Goal: Transaction & Acquisition: Obtain resource

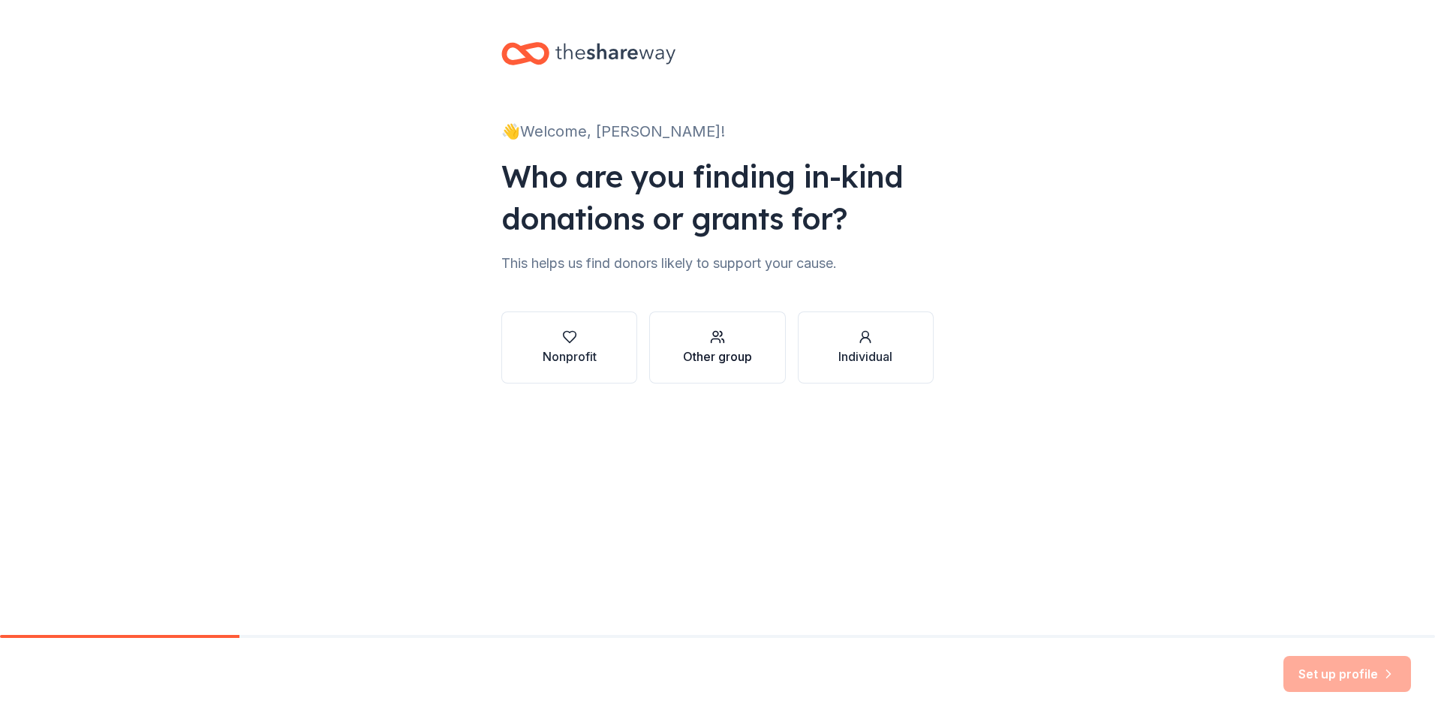
click at [712, 341] on icon "button" at bounding box center [716, 341] width 9 height 4
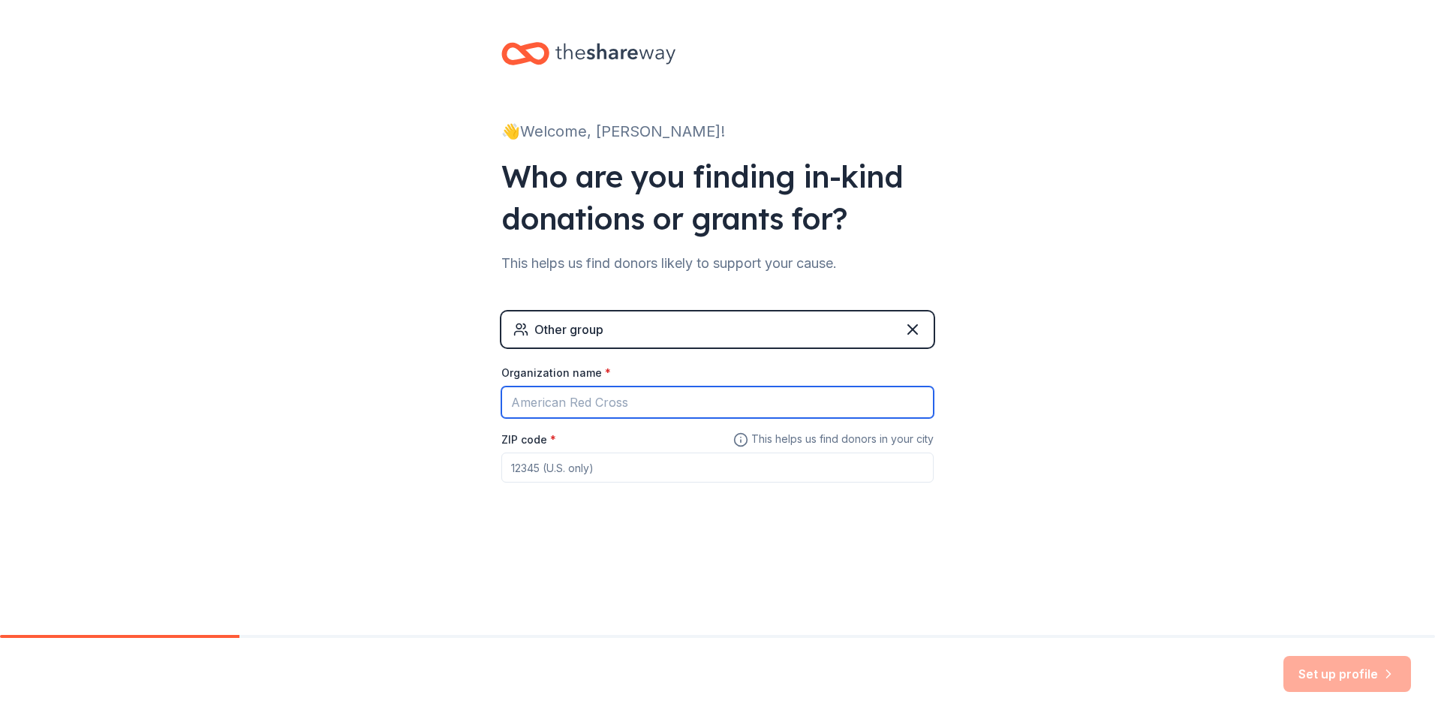
click at [568, 400] on input "Organization name *" at bounding box center [717, 403] width 432 height 32
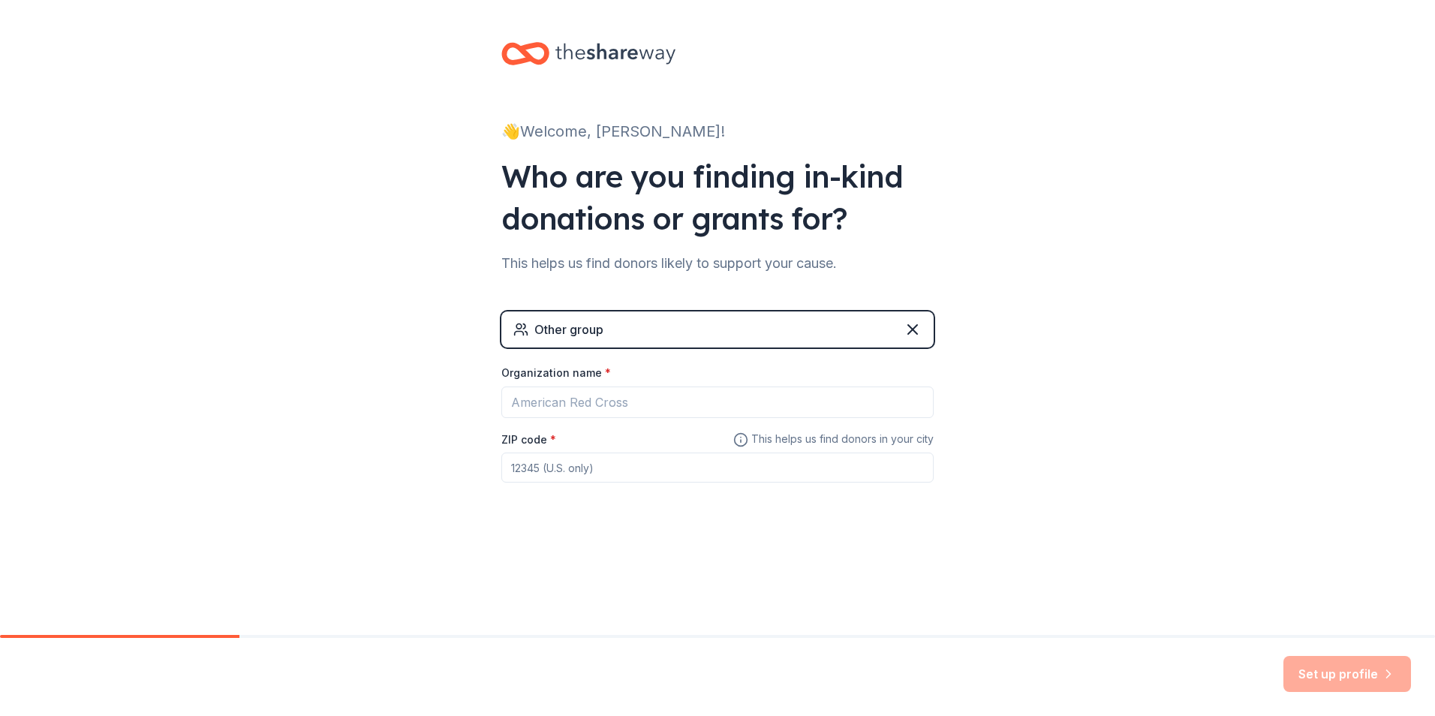
click at [565, 321] on div "Other group" at bounding box center [569, 330] width 69 height 18
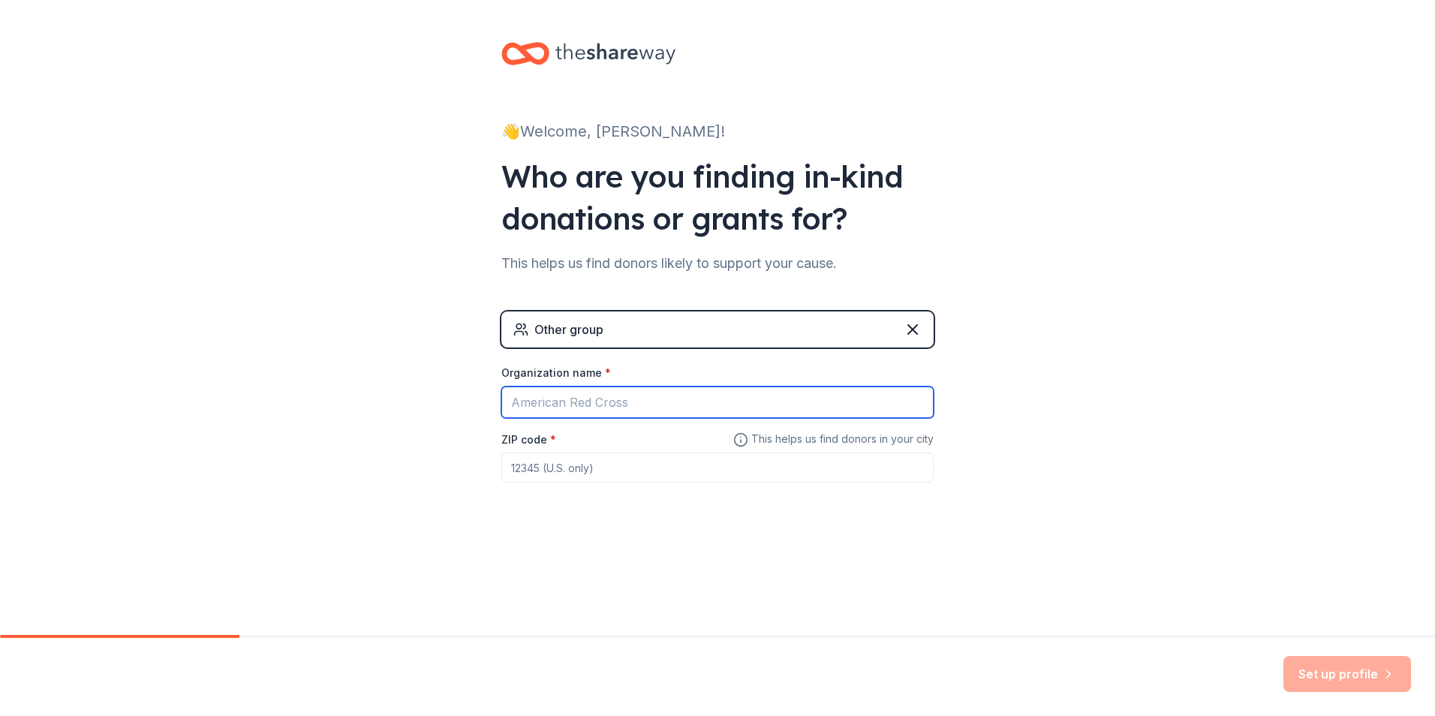
click at [569, 404] on input "Organization name *" at bounding box center [717, 403] width 432 height 32
type input "r"
type input "Rock City Reentry"
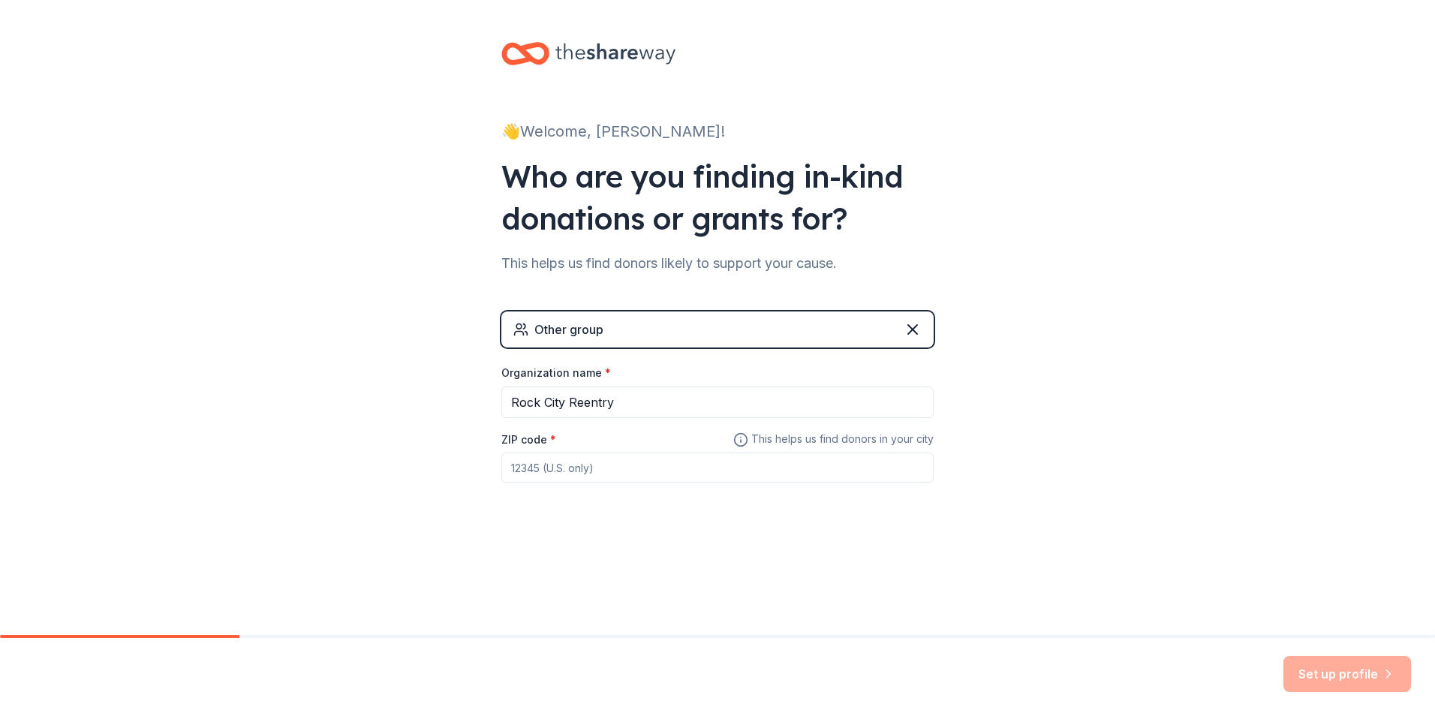
click at [604, 462] on input "ZIP code *" at bounding box center [717, 468] width 432 height 30
type input "72209"
click at [1172, 607] on div "👋 Welcome, Courtney! Who are you finding in-kind donations or grants for? This …" at bounding box center [717, 317] width 1435 height 635
click at [1312, 672] on button "Set up profile" at bounding box center [1348, 674] width 128 height 36
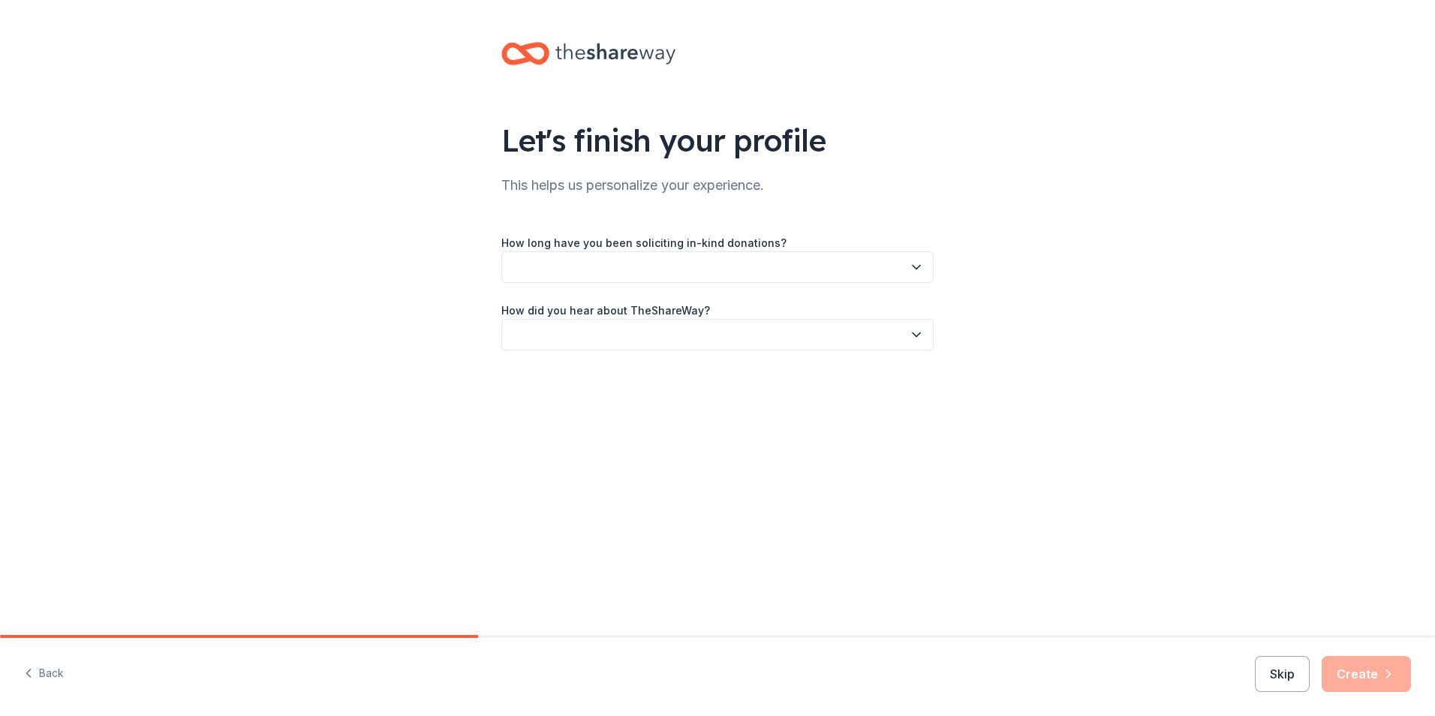
click at [571, 265] on button "button" at bounding box center [717, 268] width 432 height 32
click at [571, 307] on div "This is my first time!" at bounding box center [564, 308] width 95 height 18
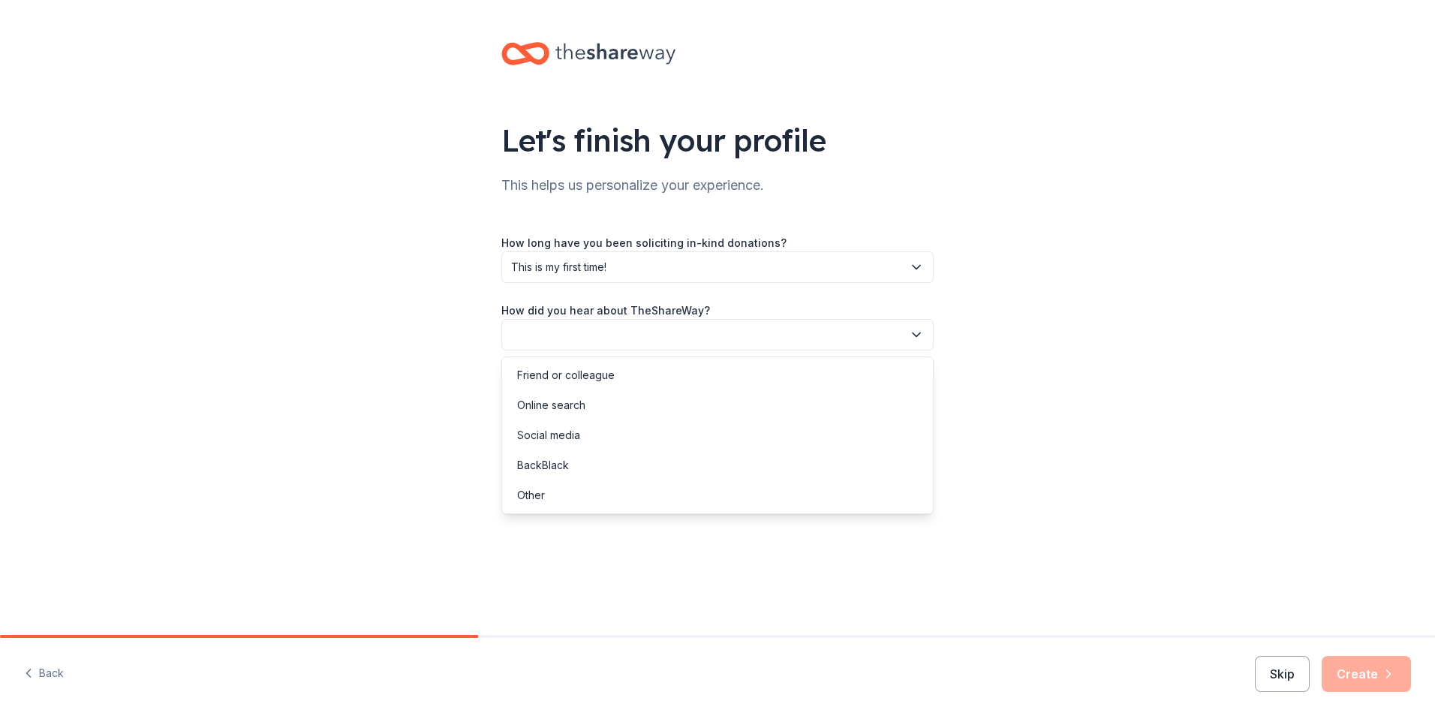
click at [577, 341] on button "button" at bounding box center [717, 335] width 432 height 32
click at [579, 414] on div "Online search" at bounding box center [717, 405] width 425 height 30
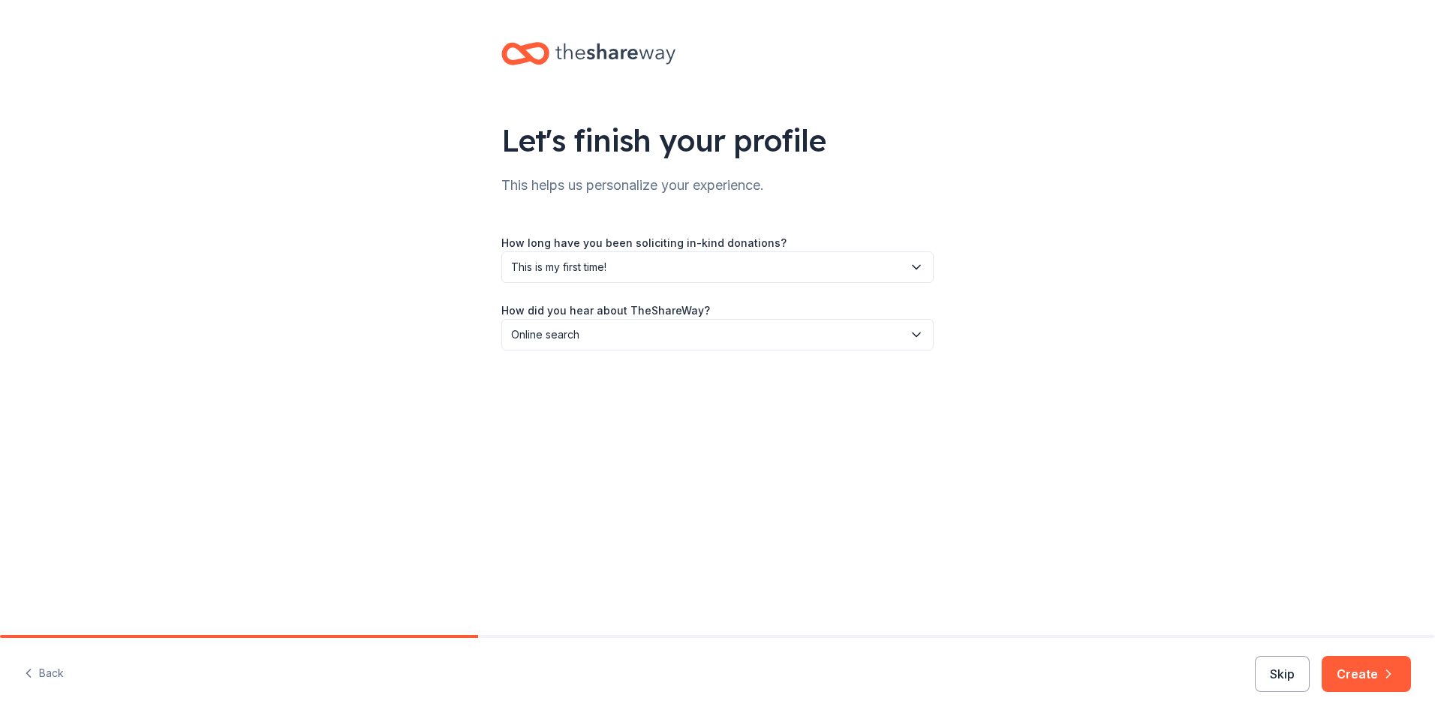
click at [1399, 662] on button "Create" at bounding box center [1366, 674] width 89 height 36
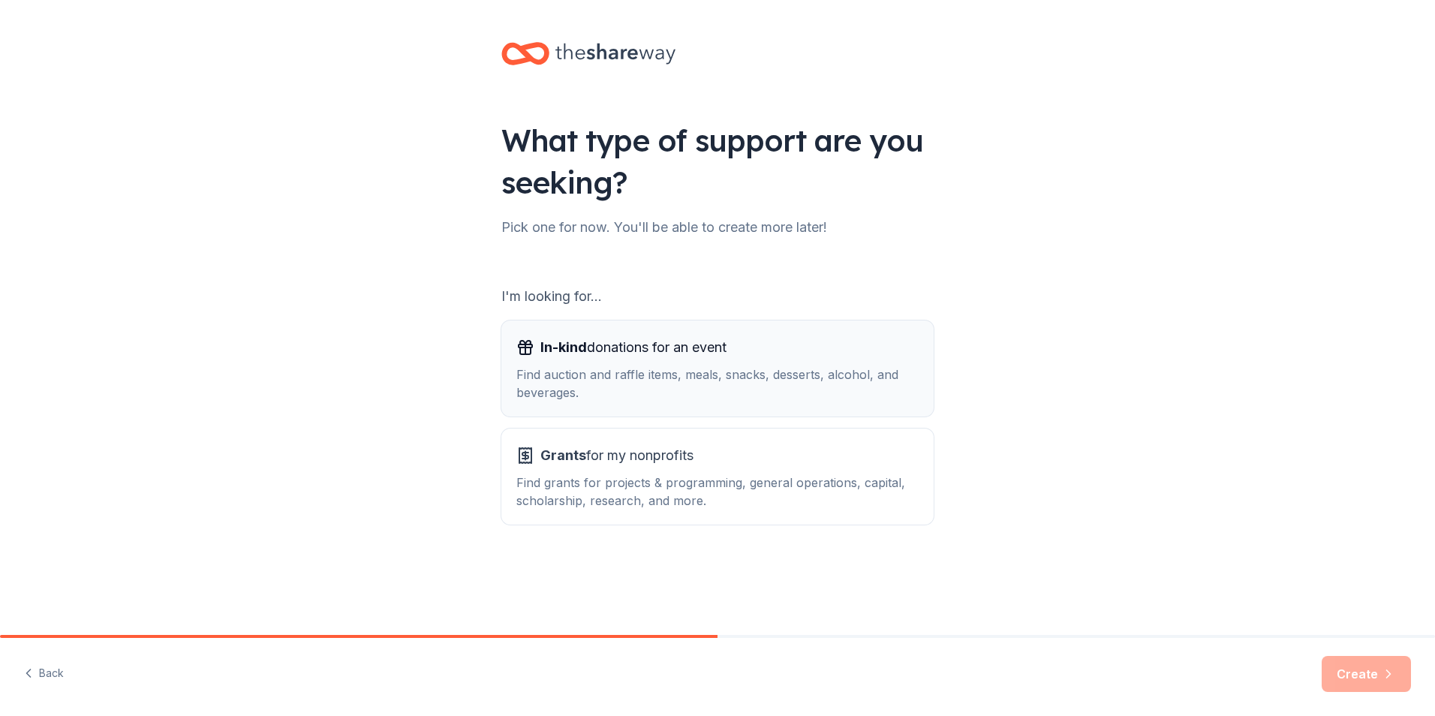
click at [566, 348] on span "In-kind" at bounding box center [564, 347] width 47 height 16
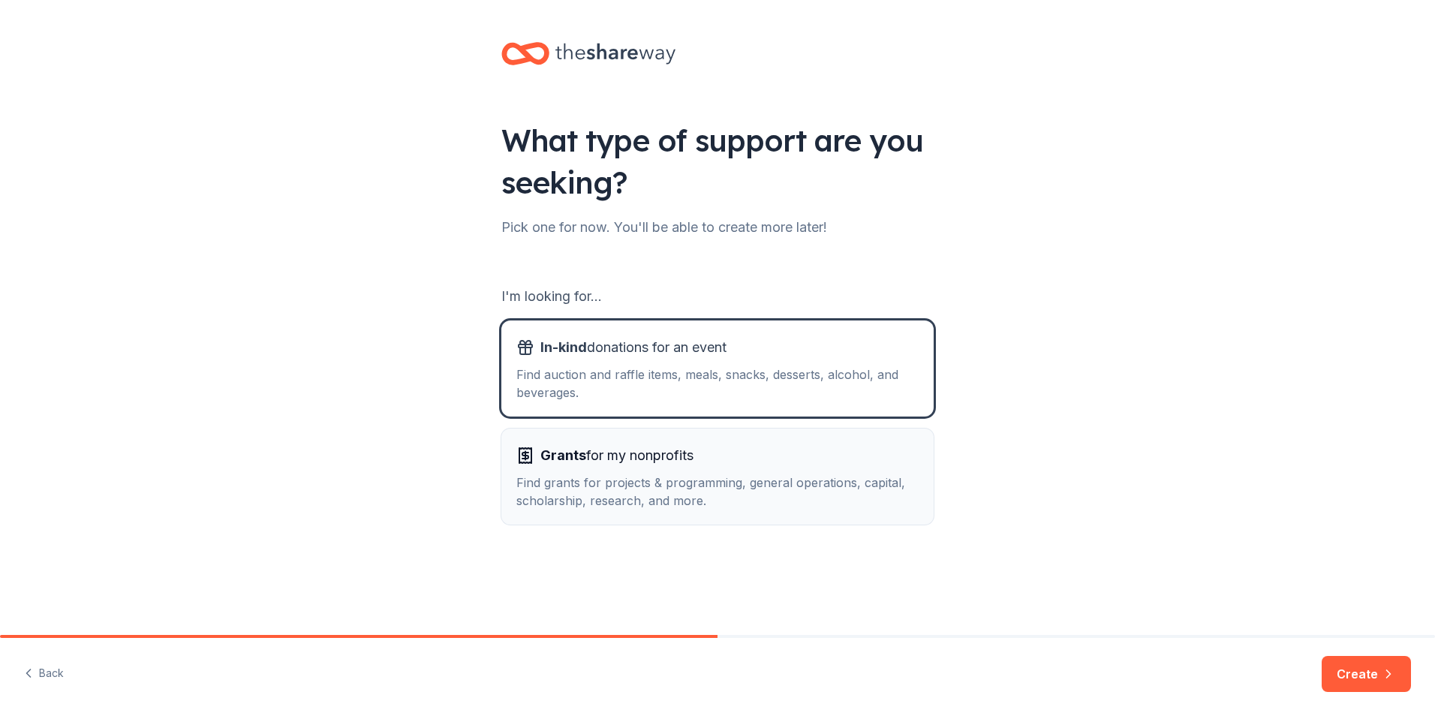
click at [560, 459] on span "Grants" at bounding box center [564, 455] width 46 height 16
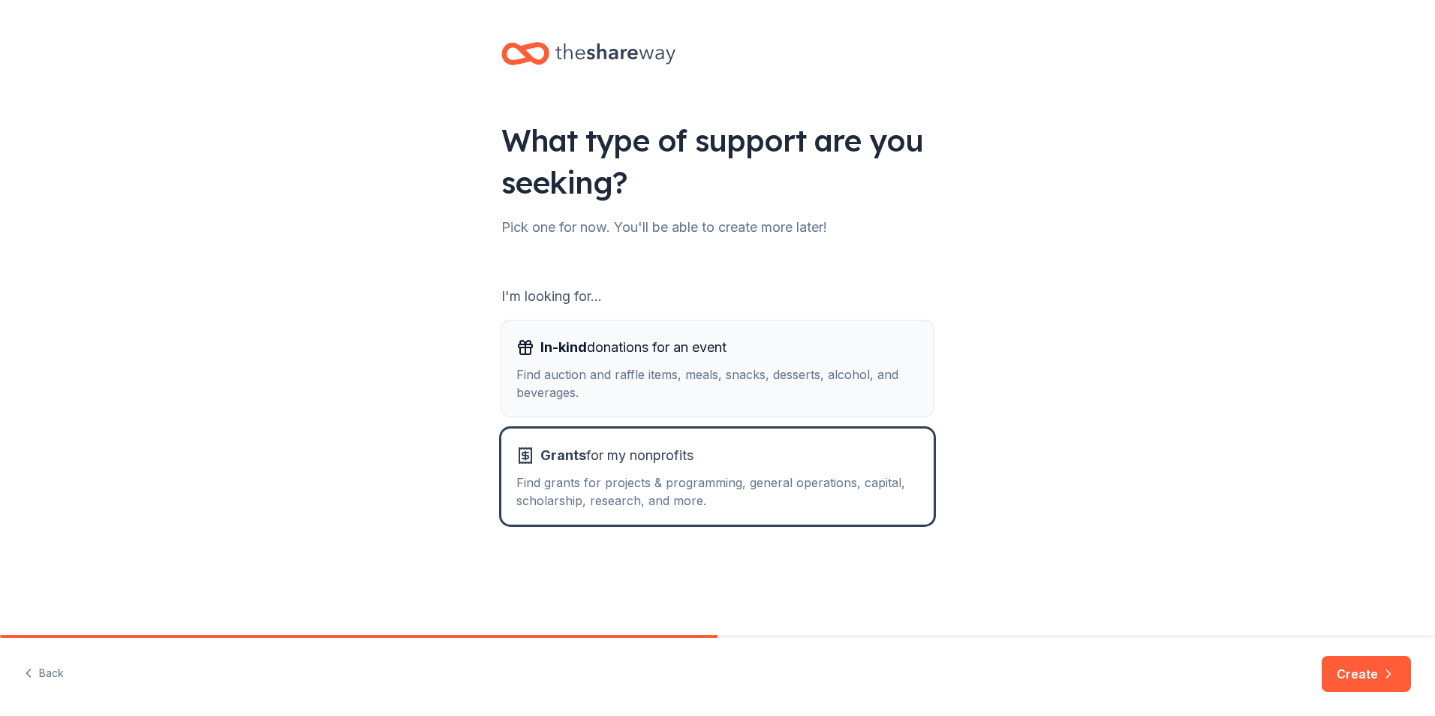
click at [586, 363] on div "In-kind donations for an event Find auction and raffle items, meals, snacks, de…" at bounding box center [718, 369] width 402 height 66
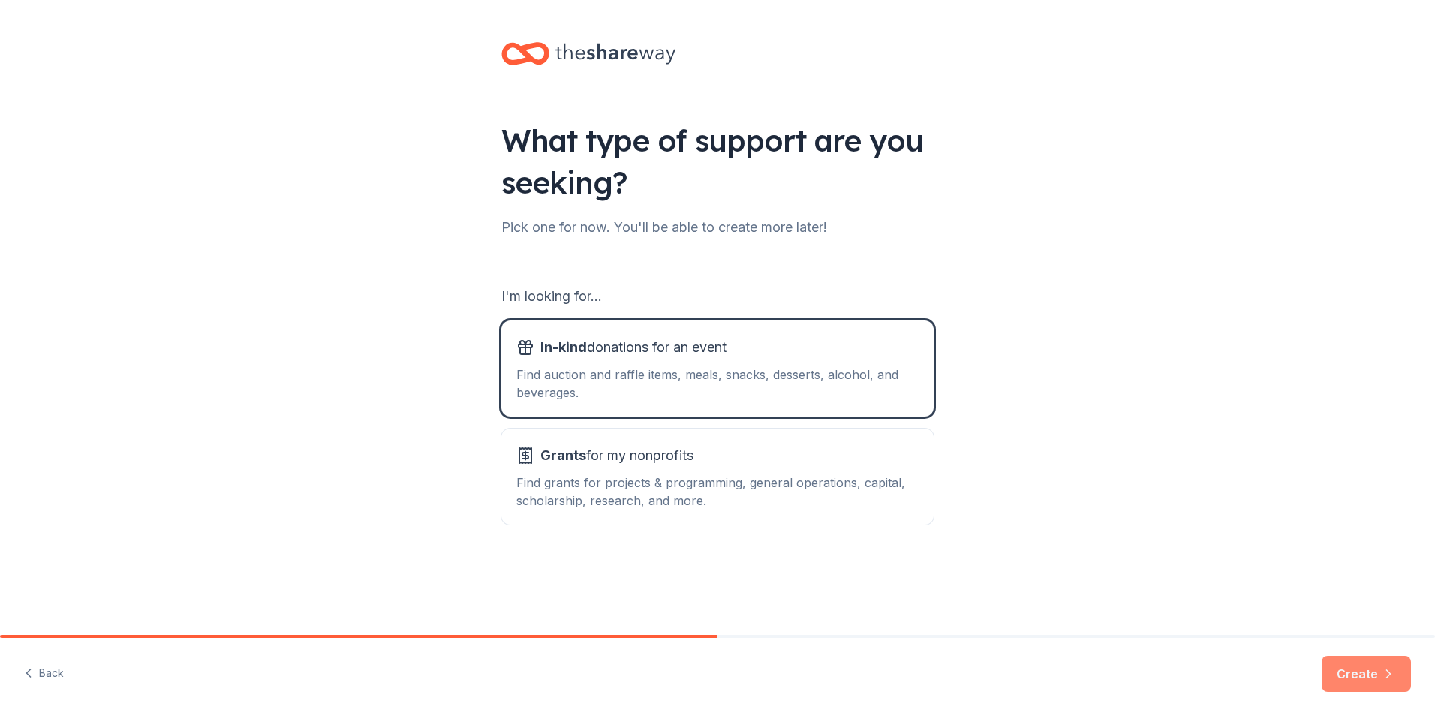
click at [1343, 670] on button "Create" at bounding box center [1366, 674] width 89 height 36
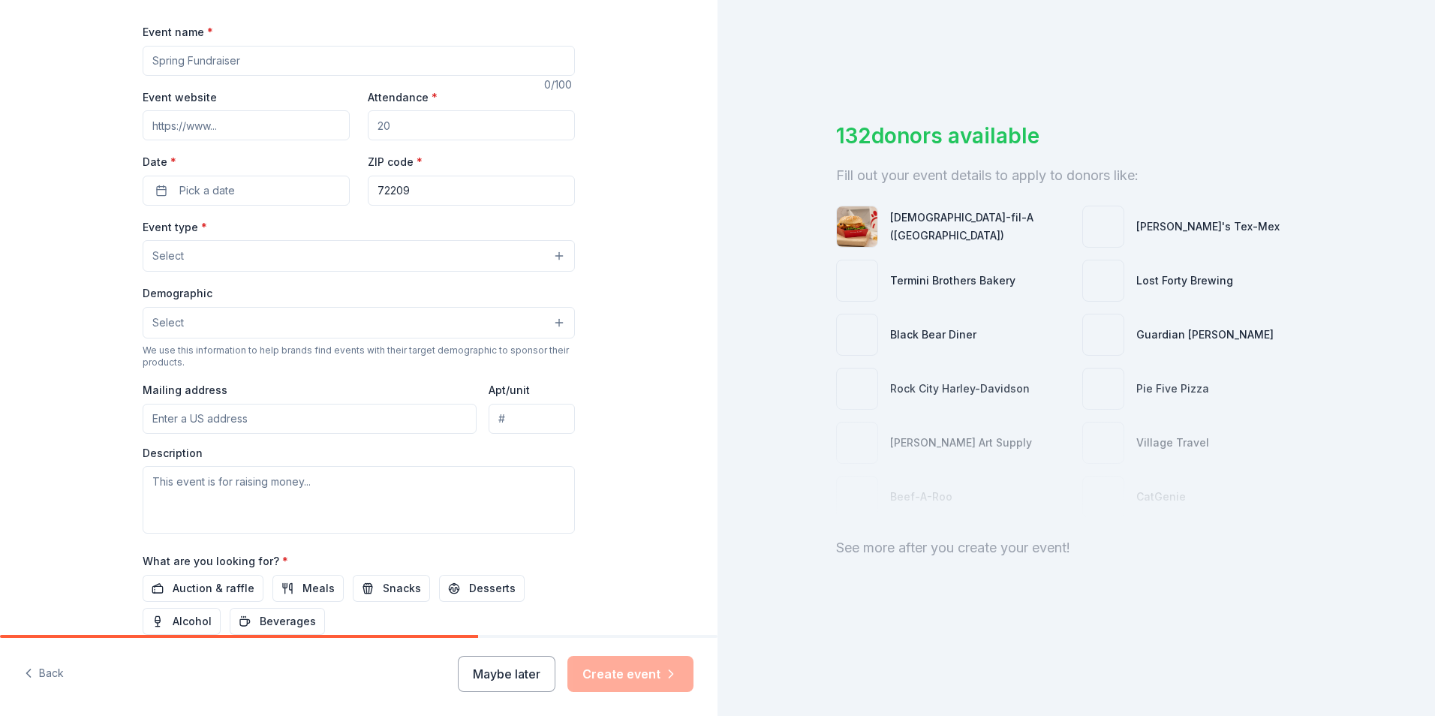
scroll to position [75, 0]
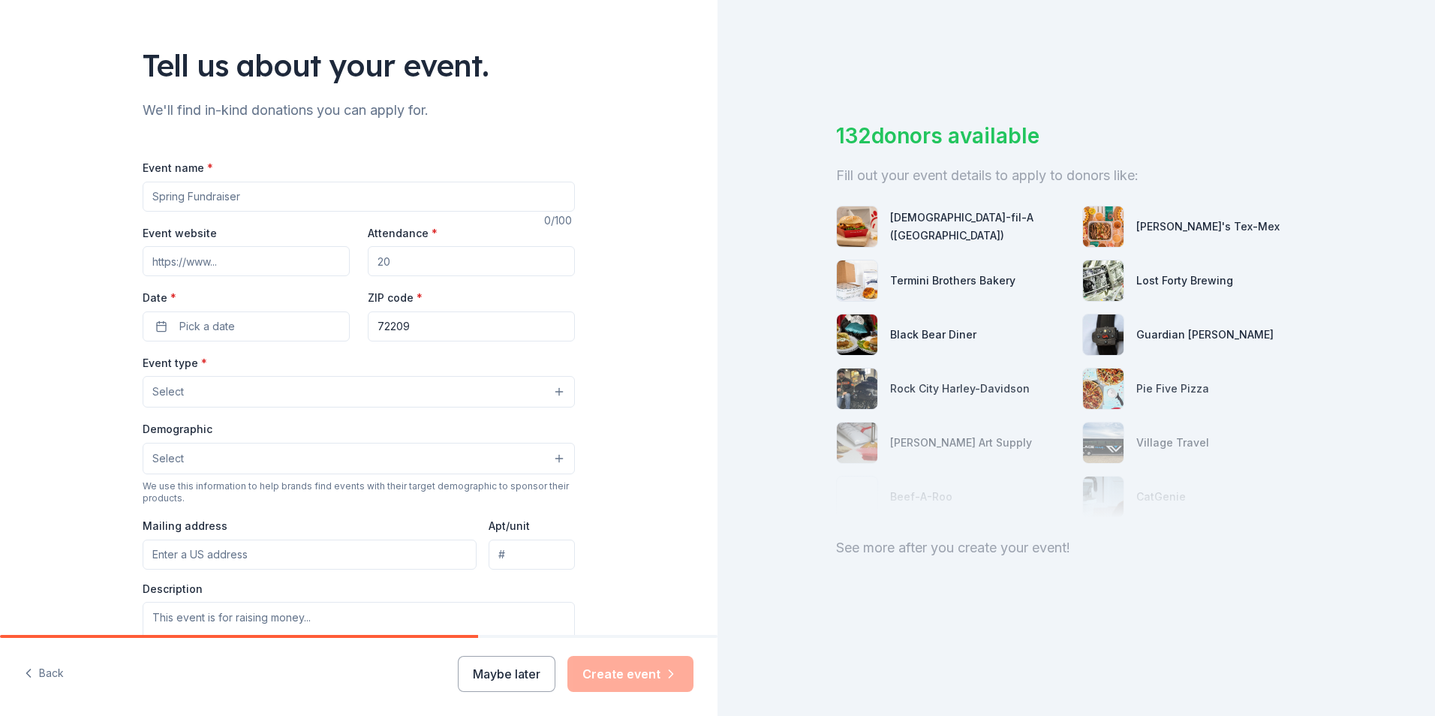
click at [0, 1] on html "Tell us about your event. We'll find in-kind donations you can apply for. Event…" at bounding box center [717, 358] width 1435 height 716
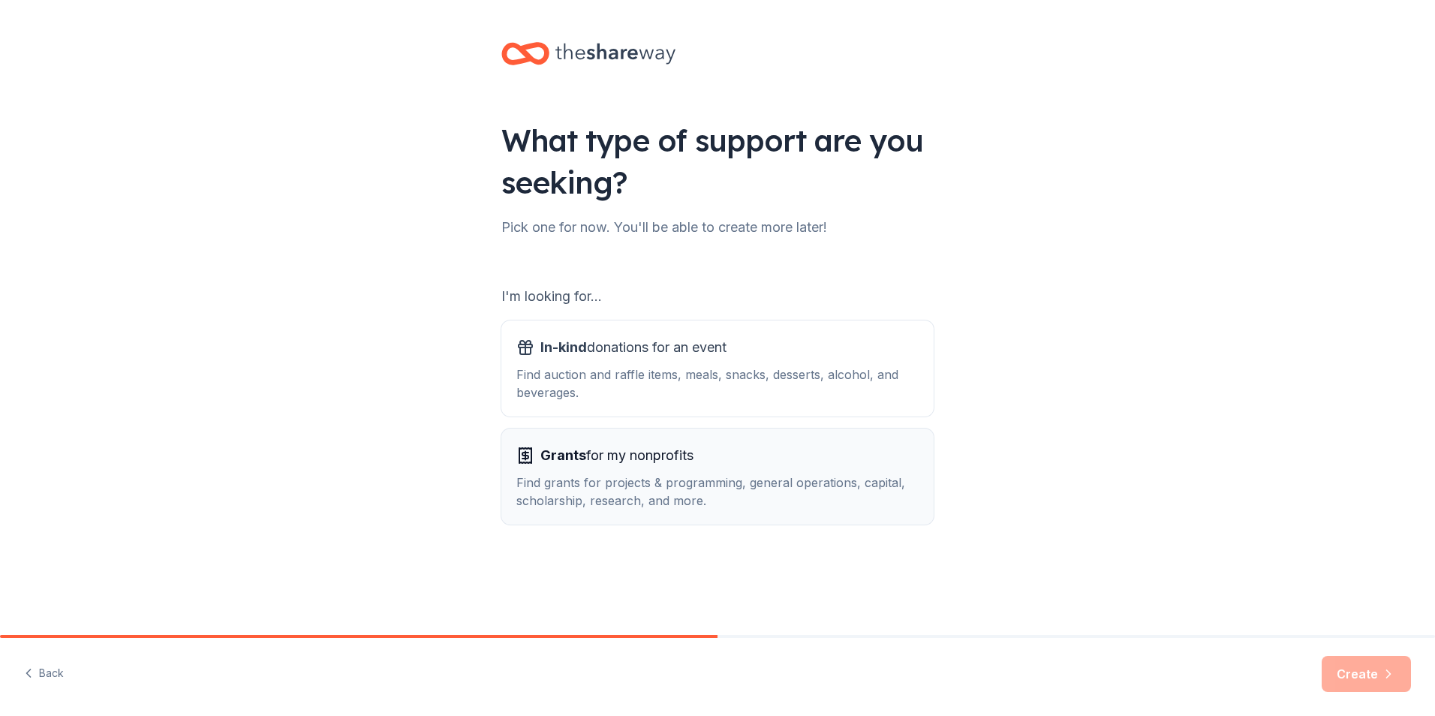
click at [553, 435] on button "Grants for my nonprofits Find grants for projects & programming, general operat…" at bounding box center [717, 477] width 432 height 96
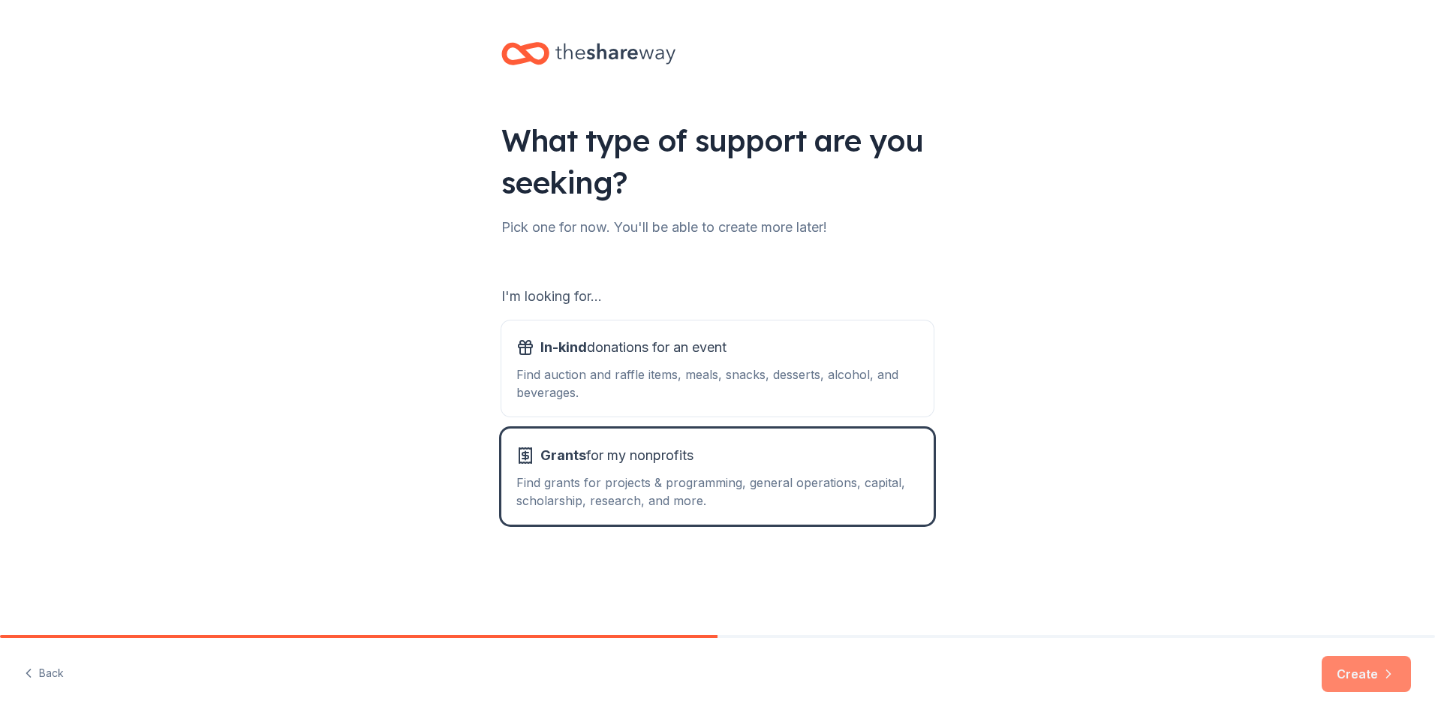
click at [1382, 659] on button "Create" at bounding box center [1366, 674] width 89 height 36
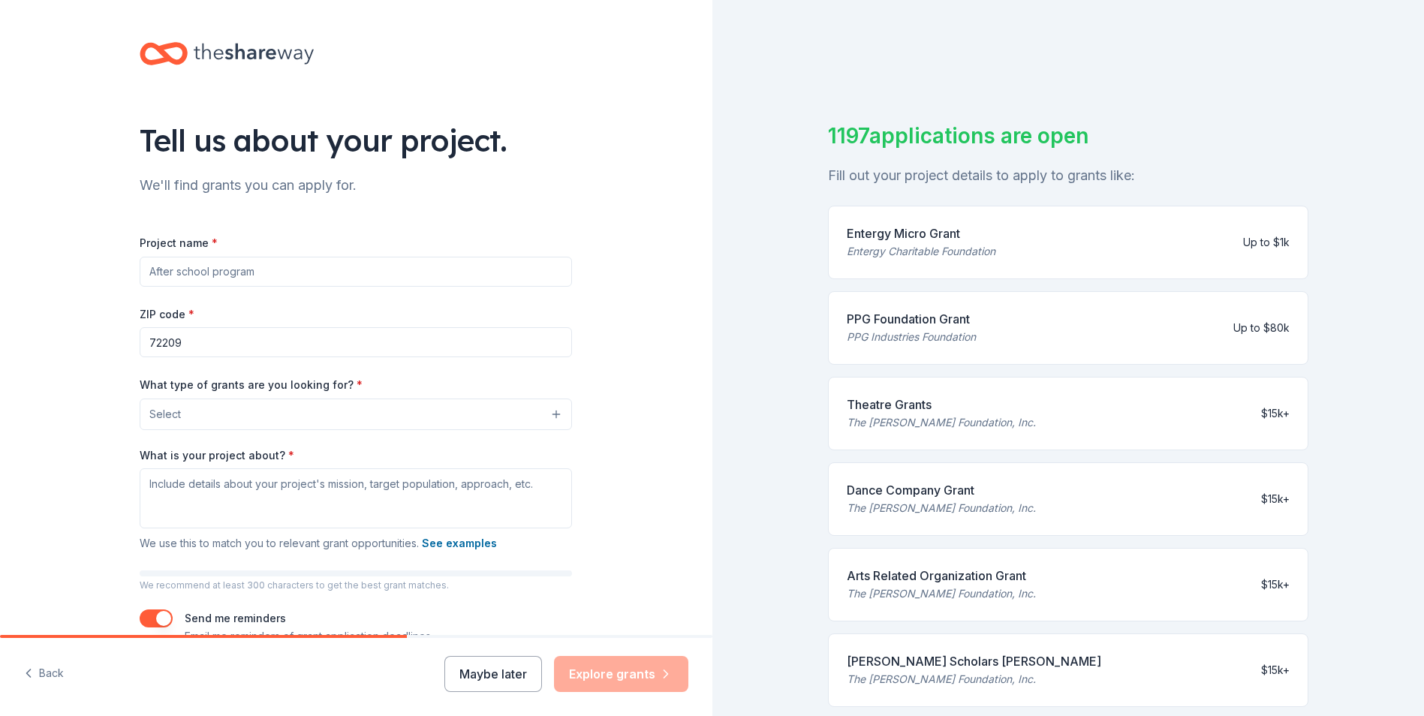
click at [233, 276] on input "Project name *" at bounding box center [356, 272] width 432 height 30
type input "Rock City Reentry"
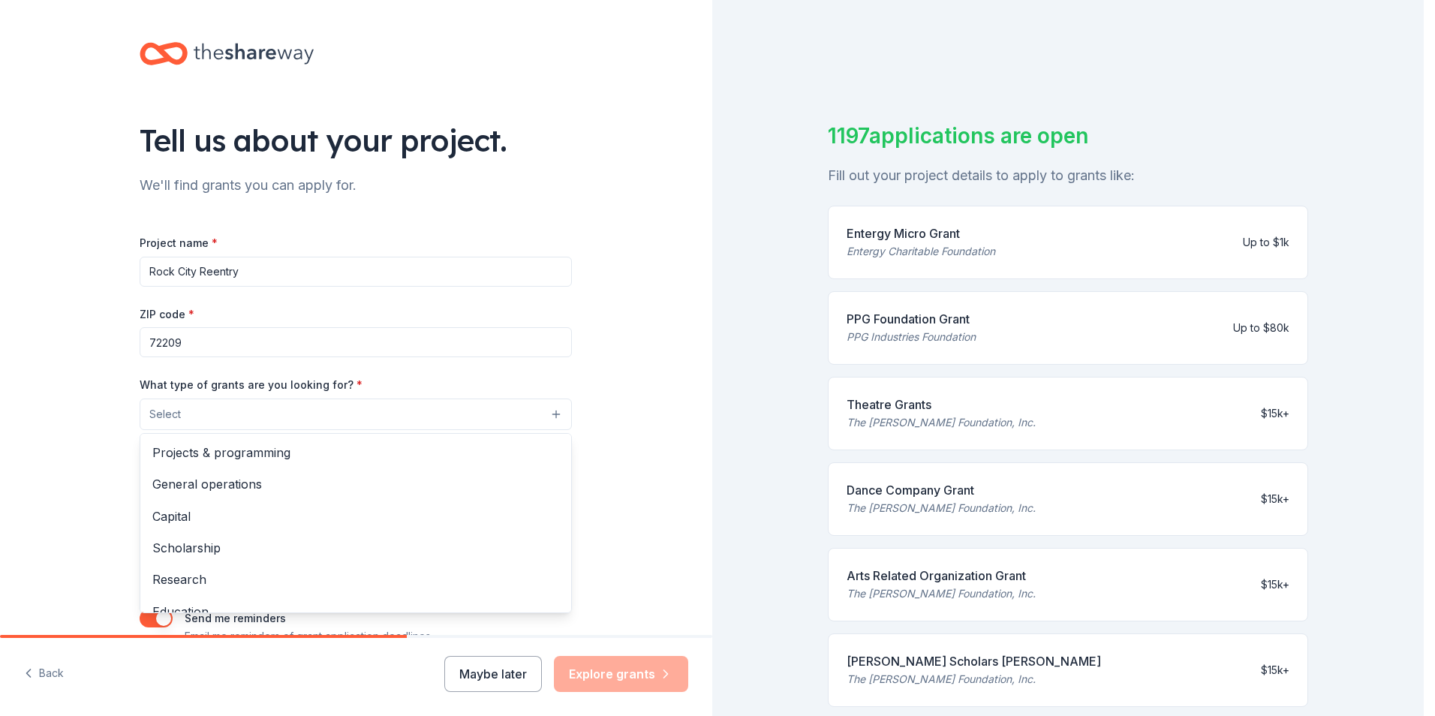
click at [238, 420] on button "Select" at bounding box center [356, 415] width 432 height 32
click at [255, 454] on span "Projects & programming" at bounding box center [355, 453] width 407 height 20
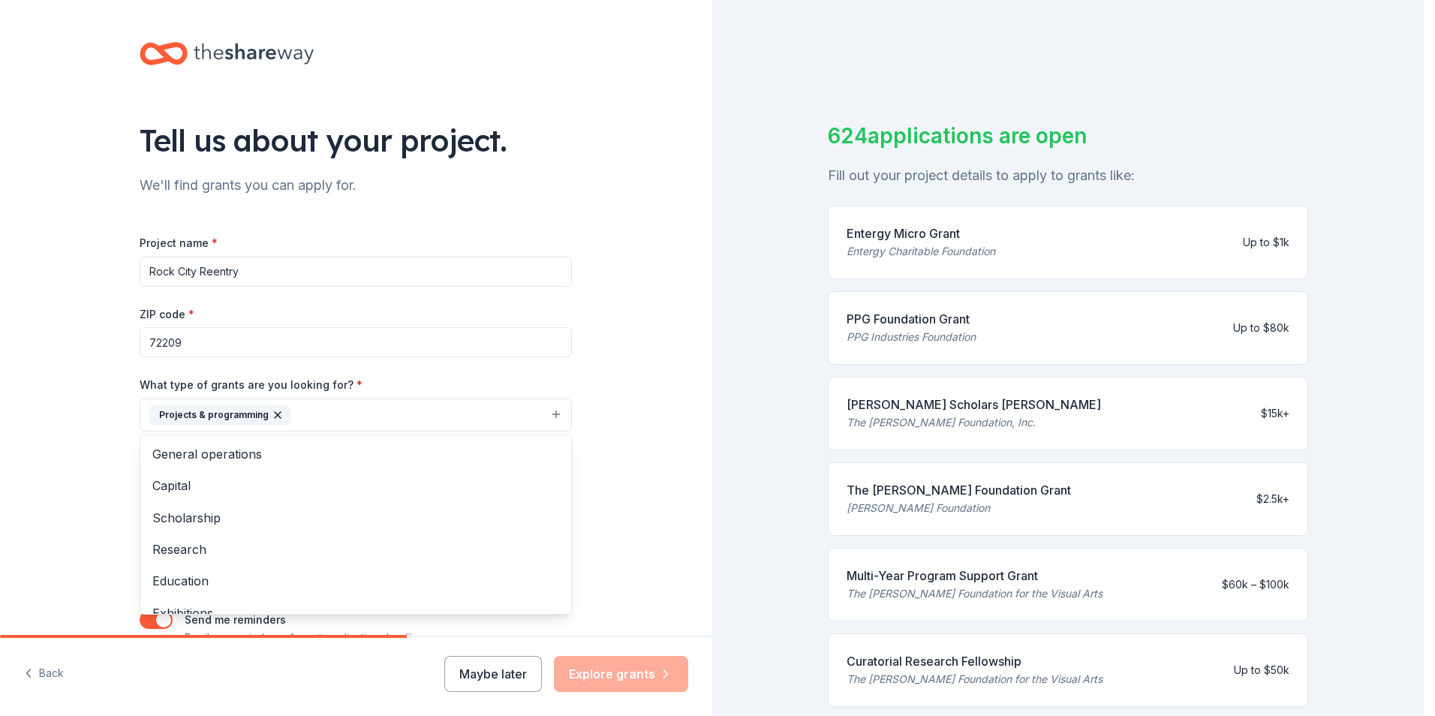
click at [45, 474] on div "Tell us about your project. We'll find grants you can apply for. Project name *…" at bounding box center [356, 359] width 712 height 719
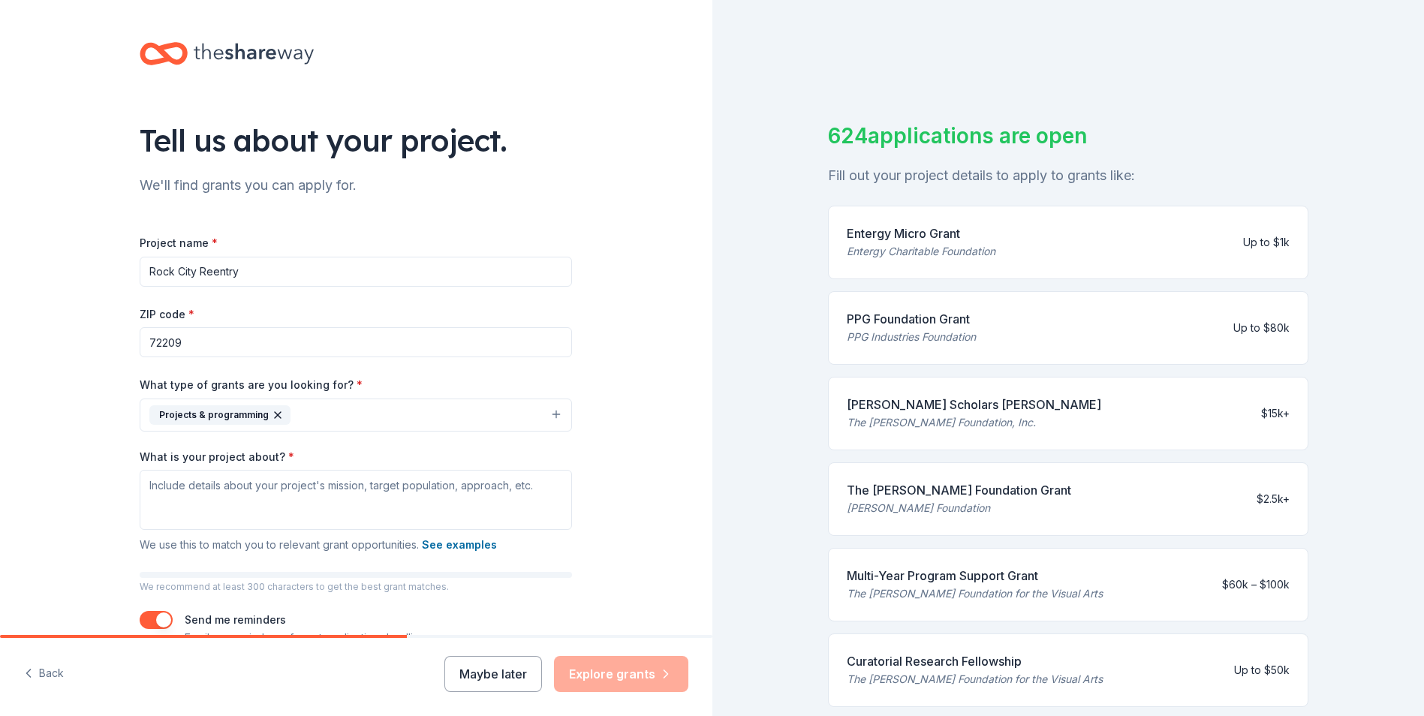
scroll to position [75, 0]
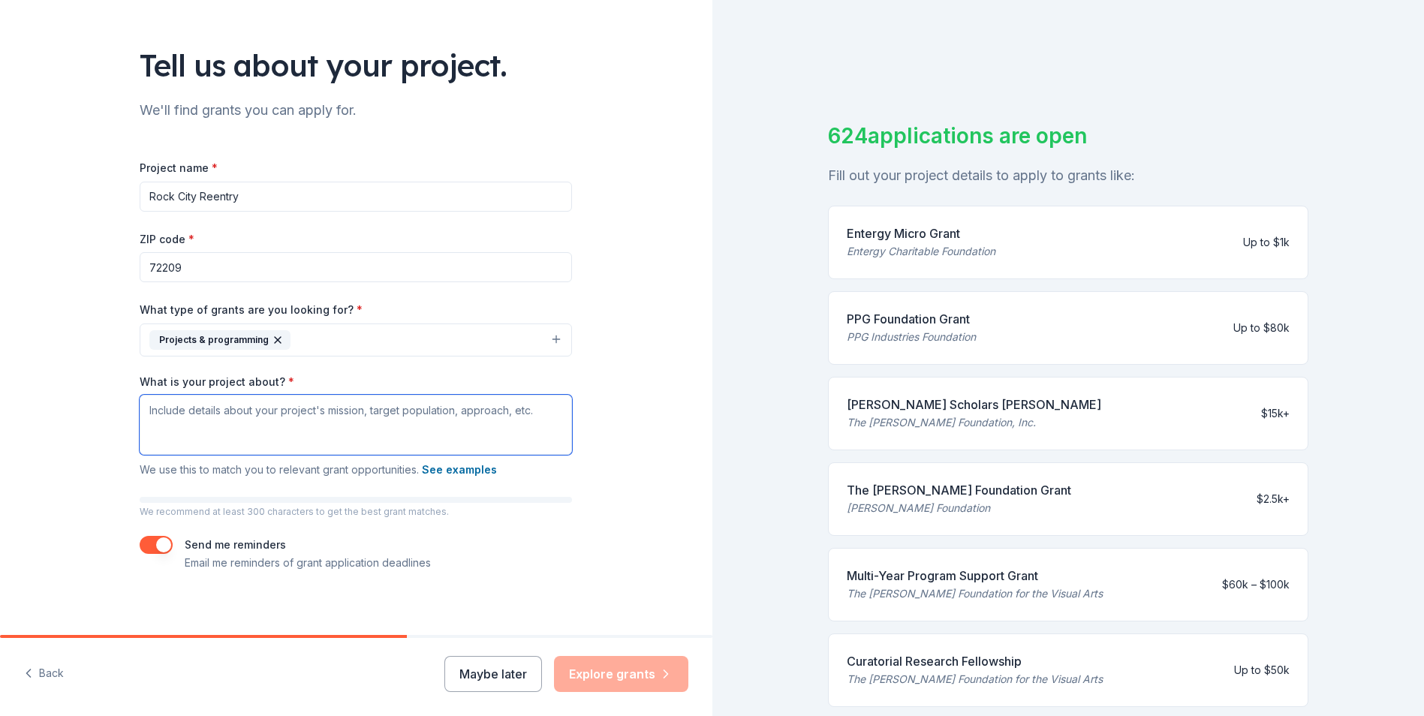
click at [166, 396] on textarea "What is your project about? *" at bounding box center [356, 425] width 432 height 60
paste textarea "Our mission is to empower justice-involved individuals in Pulaski County and su…"
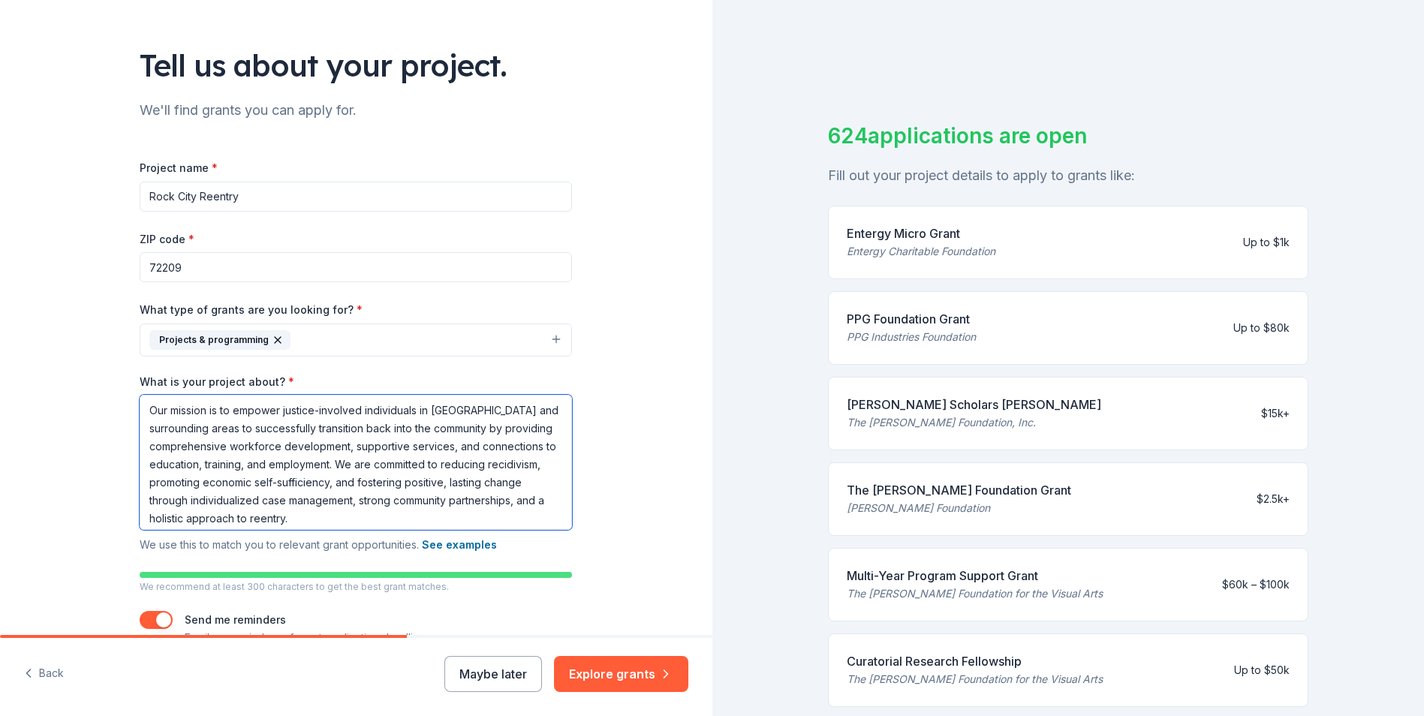
scroll to position [5, 0]
type textarea "Our mission is to empower justice-involved individuals in Pulaski County and su…"
drag, startPoint x: 640, startPoint y: 670, endPoint x: 626, endPoint y: 668, distance: 13.6
click at [640, 670] on button "Explore grants" at bounding box center [621, 674] width 134 height 36
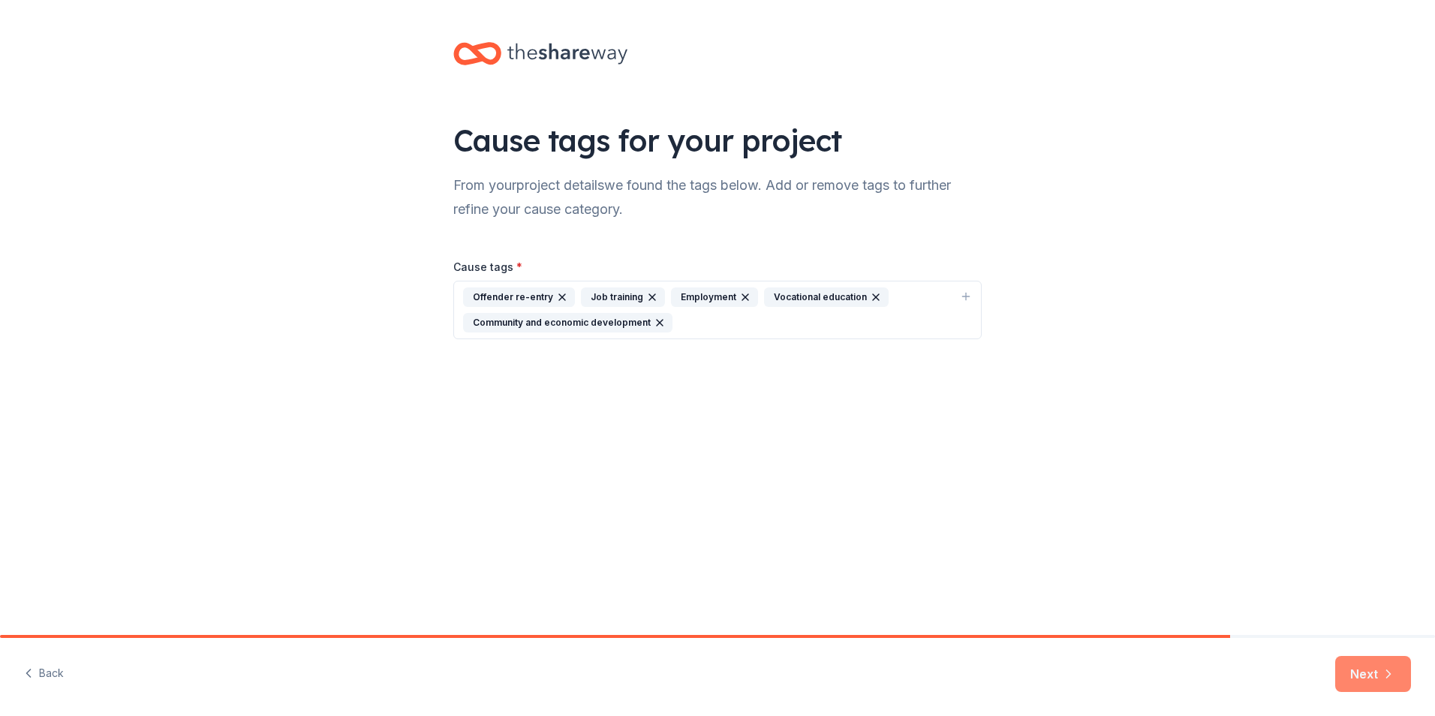
click at [1379, 682] on button "Next" at bounding box center [1374, 674] width 76 height 36
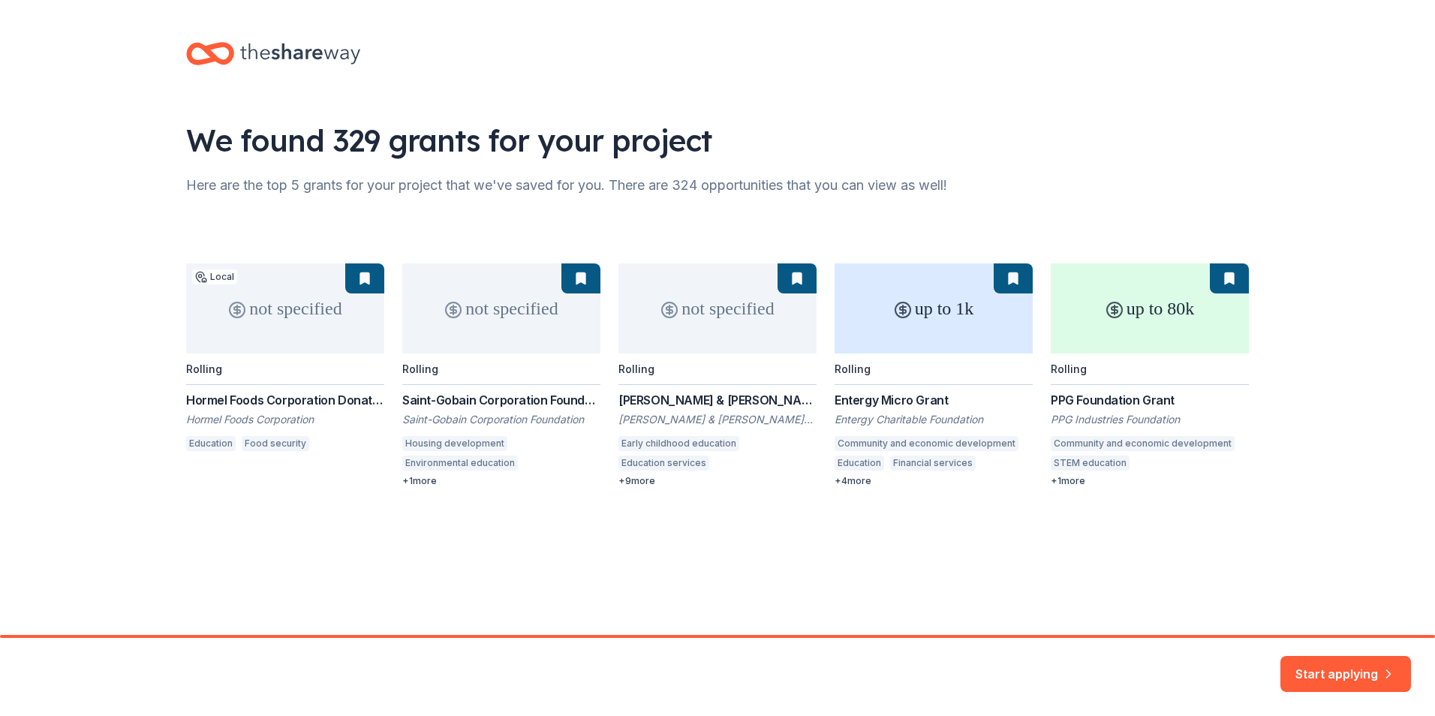
click at [258, 318] on div "not specified Local Rolling Hormel Foods Corporation Donations Hormel Foods Cor…" at bounding box center [717, 376] width 1063 height 224
click at [255, 403] on div "not specified Local Rolling Hormel Foods Corporation Donations Hormel Foods Cor…" at bounding box center [717, 376] width 1063 height 224
click at [282, 311] on div "not specified Local Rolling Hormel Foods Corporation Donations Hormel Foods Cor…" at bounding box center [717, 376] width 1063 height 224
click at [375, 279] on div "not specified Local Rolling Hormel Foods Corporation Donations Hormel Foods Cor…" at bounding box center [717, 376] width 1063 height 224
click at [1321, 661] on button "Start applying" at bounding box center [1346, 665] width 131 height 36
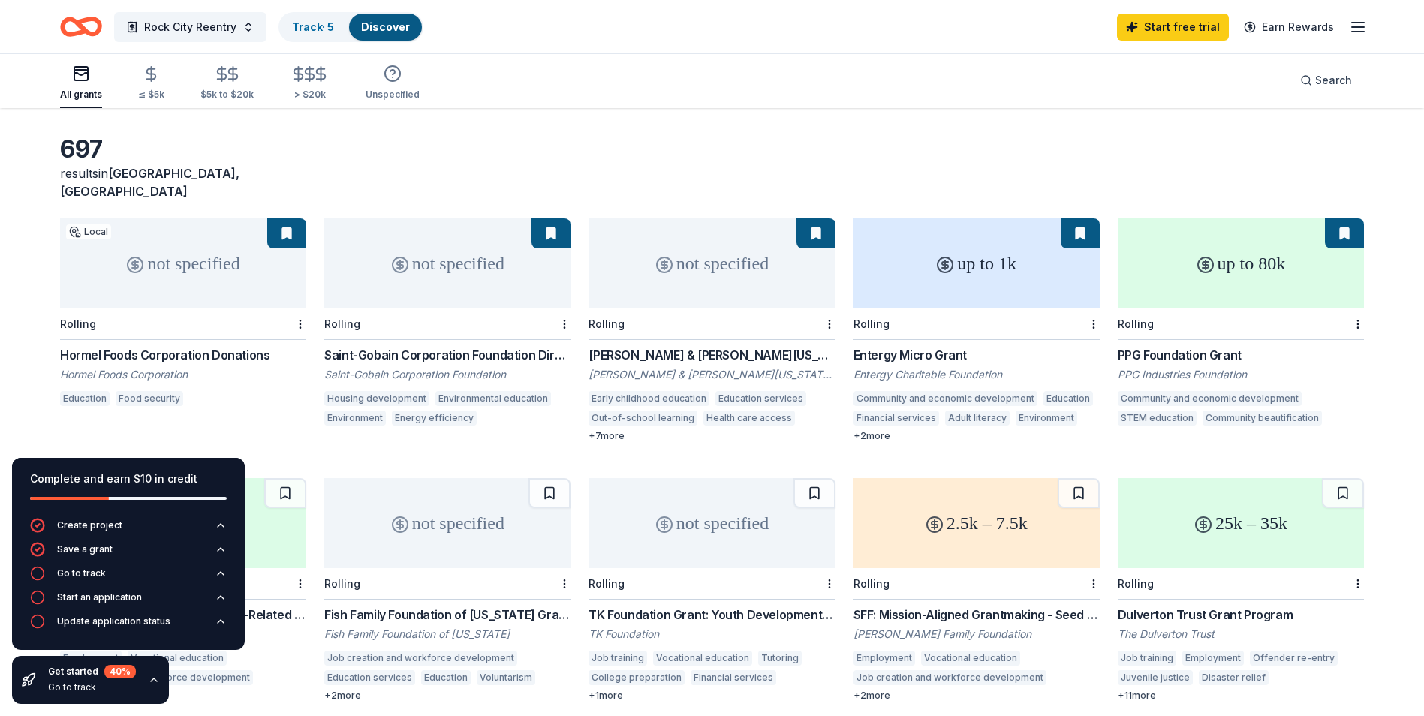
scroll to position [50, 0]
click at [176, 242] on div "not specified" at bounding box center [183, 264] width 246 height 90
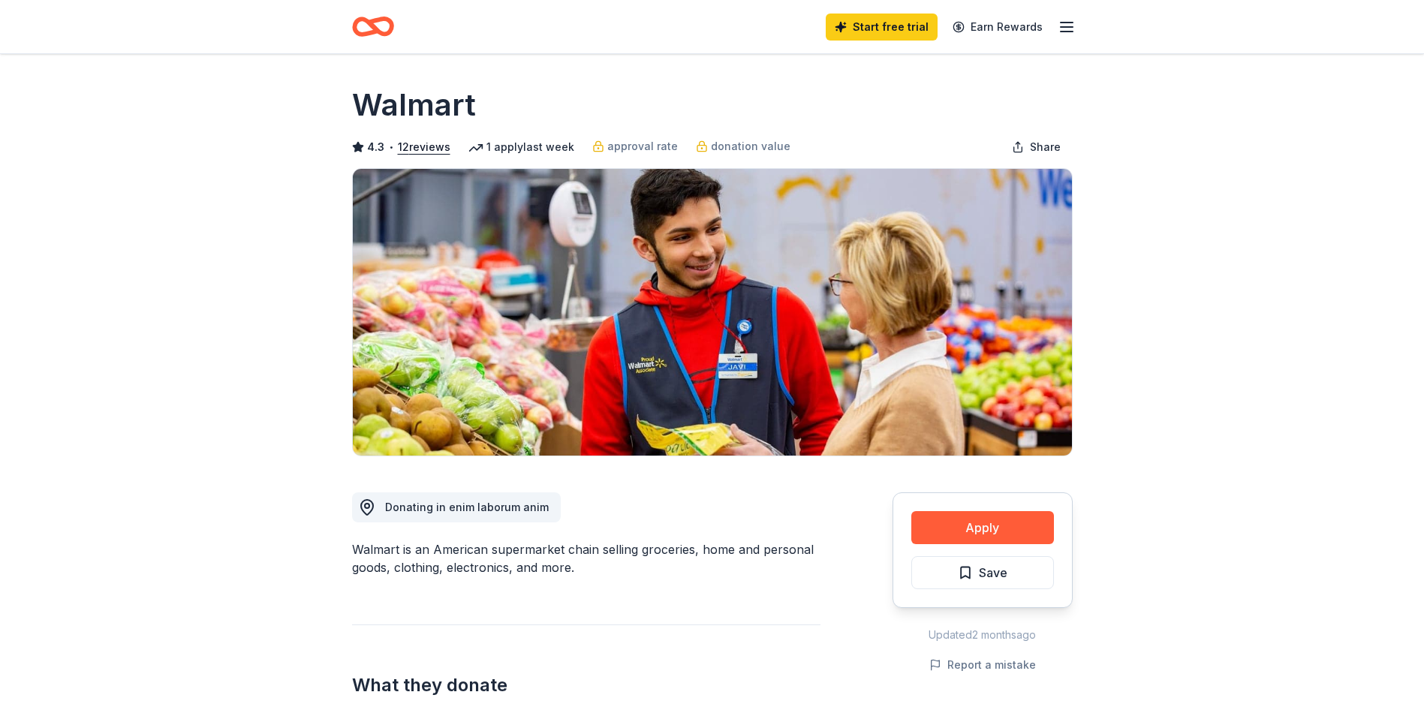
scroll to position [150, 0]
